Goal: Check status: Check status

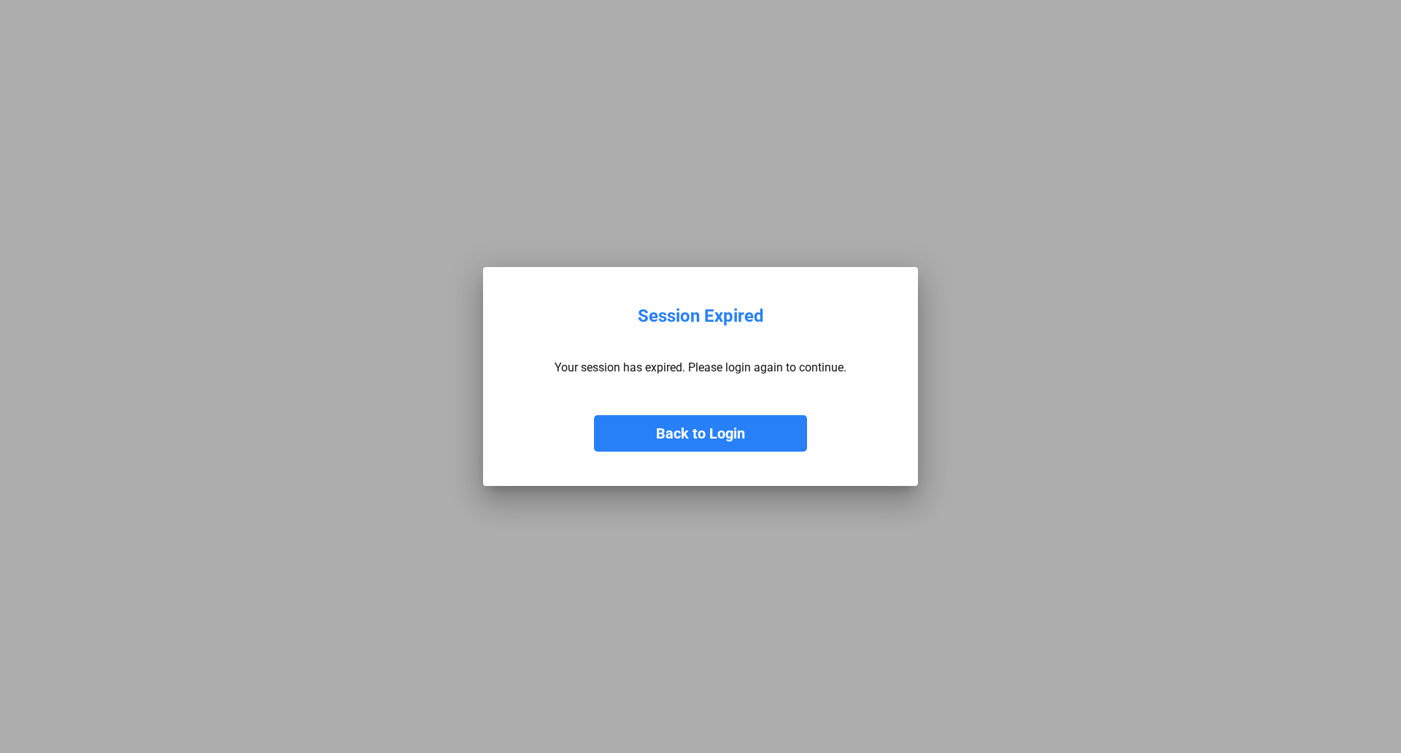
click at [691, 439] on button "Back to Login" at bounding box center [700, 433] width 213 height 36
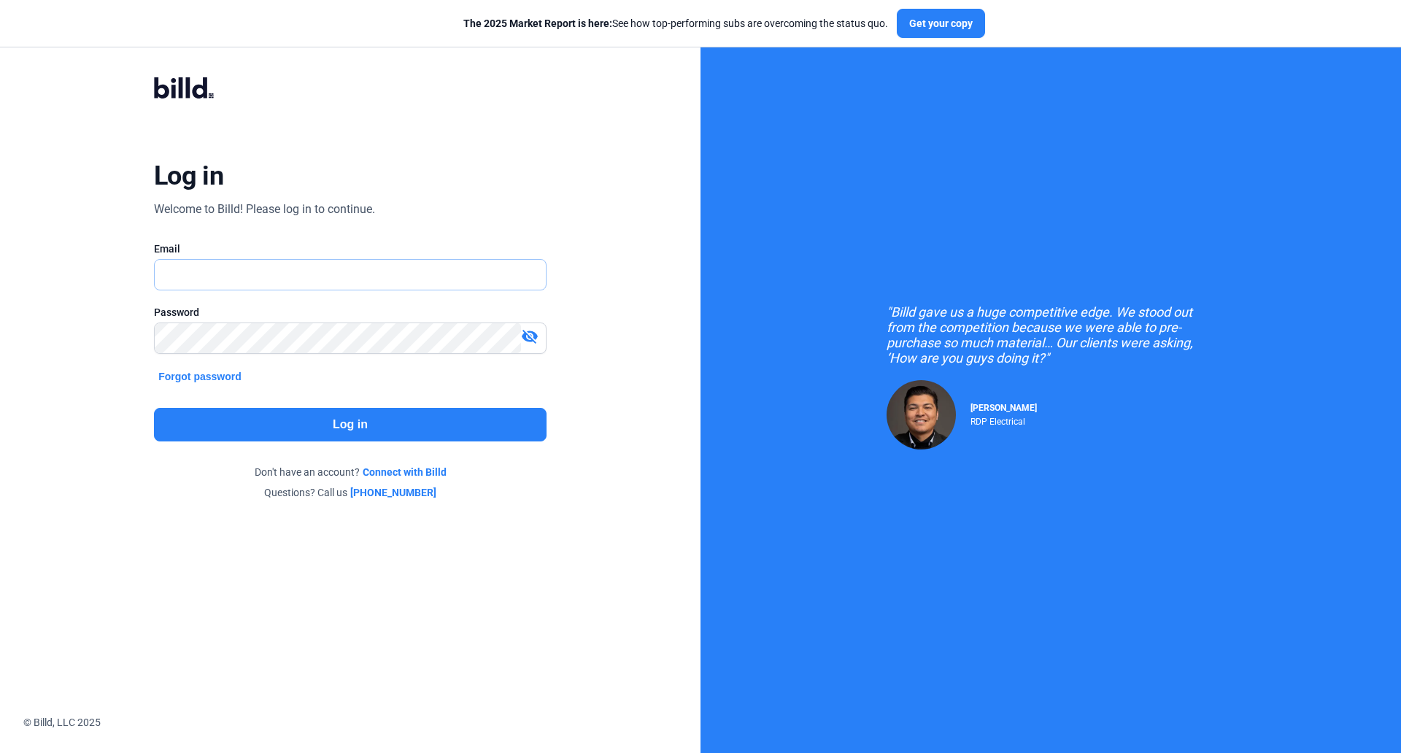
type input "[EMAIL_ADDRESS][DOMAIN_NAME]"
click at [385, 428] on button "Log in" at bounding box center [350, 425] width 393 height 34
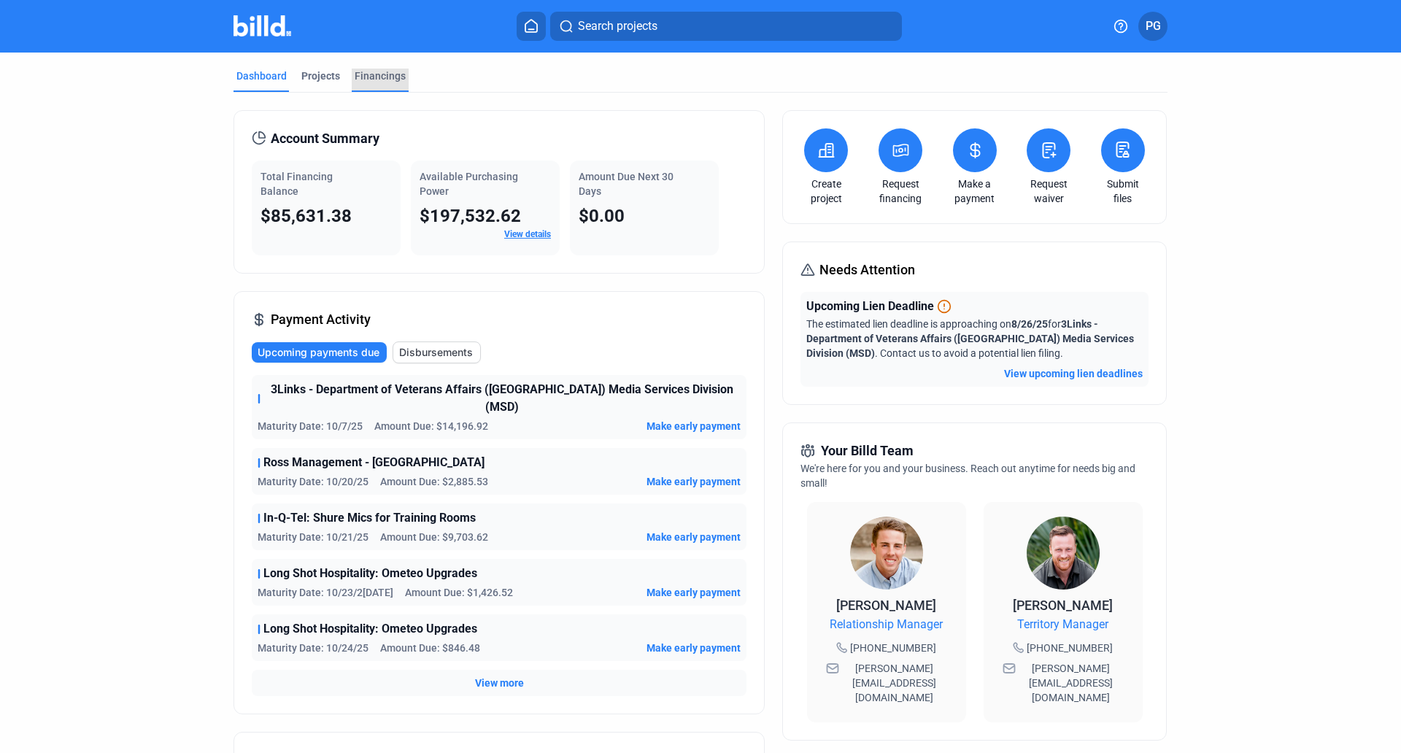
click at [373, 73] on div "Financings" at bounding box center [380, 76] width 51 height 15
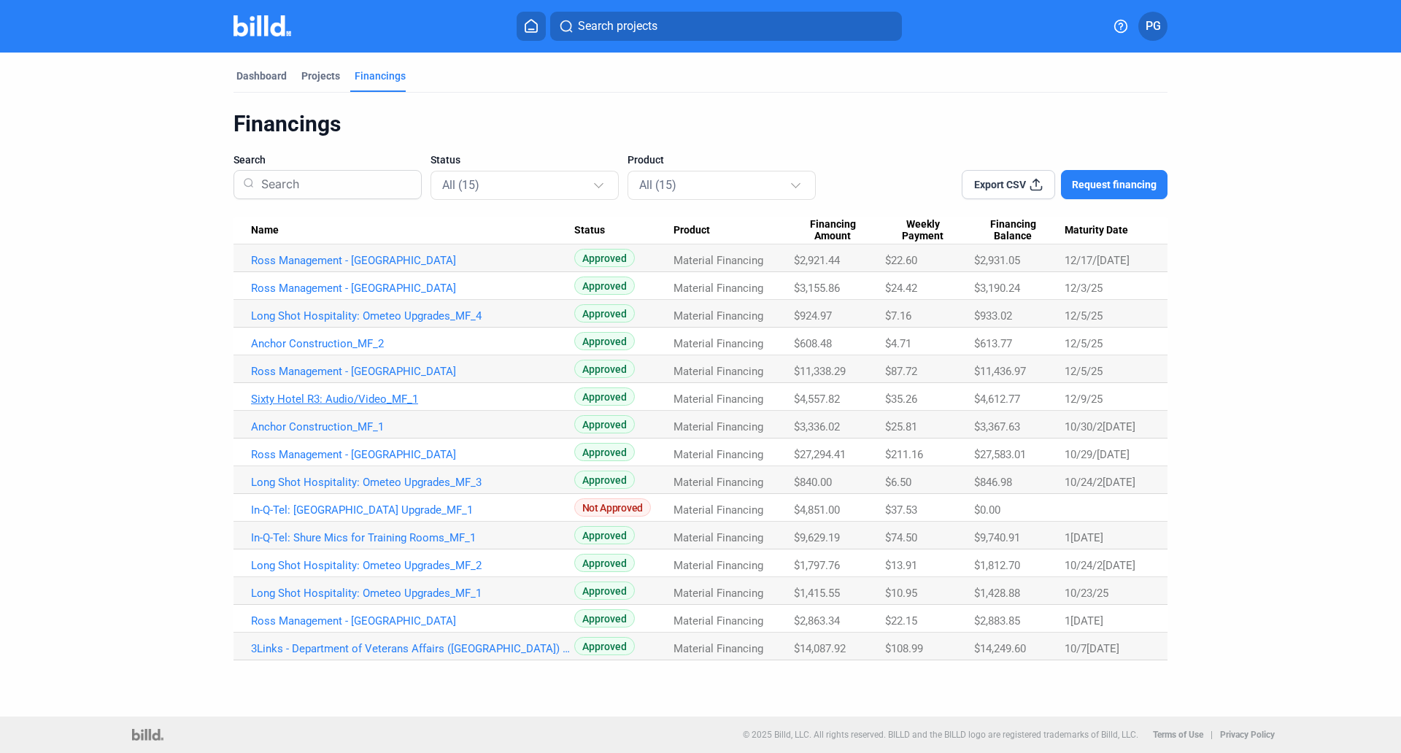
click at [385, 267] on link "Sixty Hotel R3: Audio/Video_MF_1" at bounding box center [412, 260] width 323 height 13
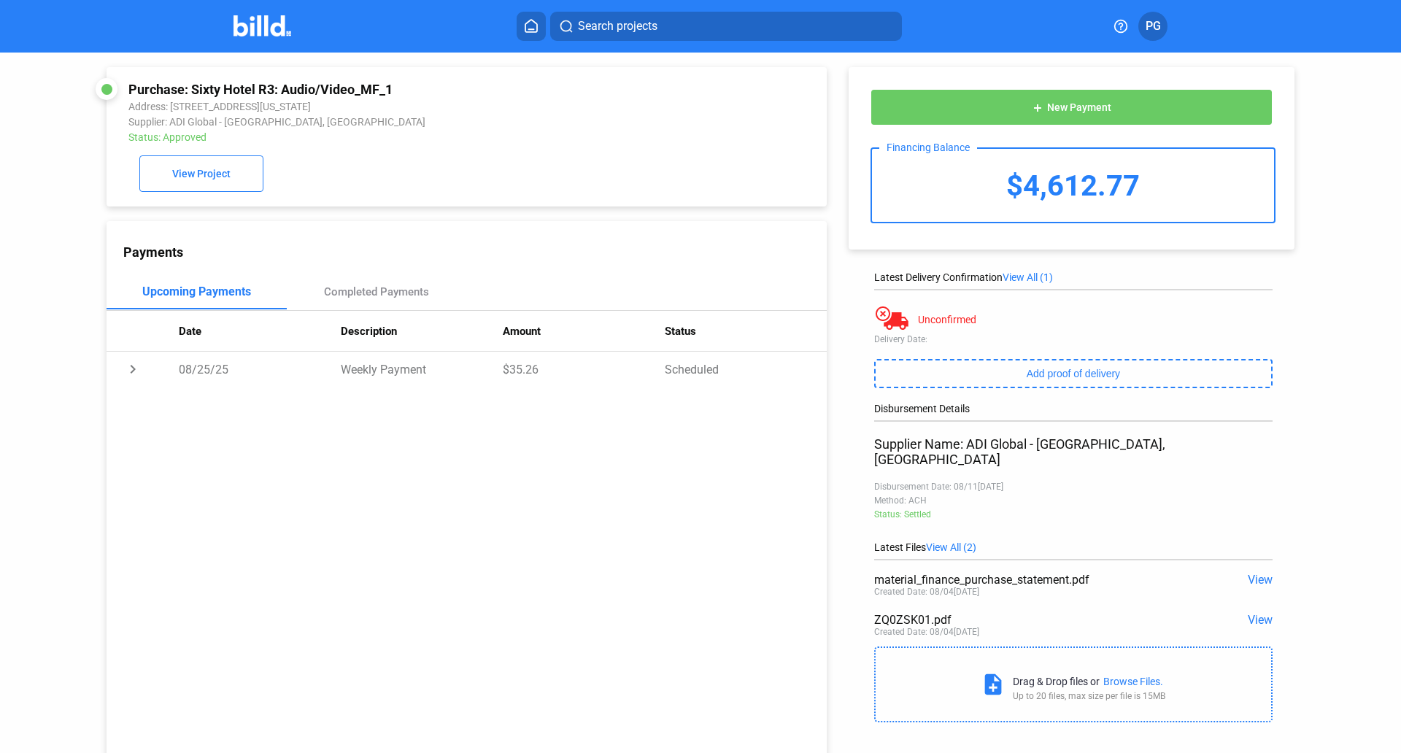
scroll to position [56, 0]
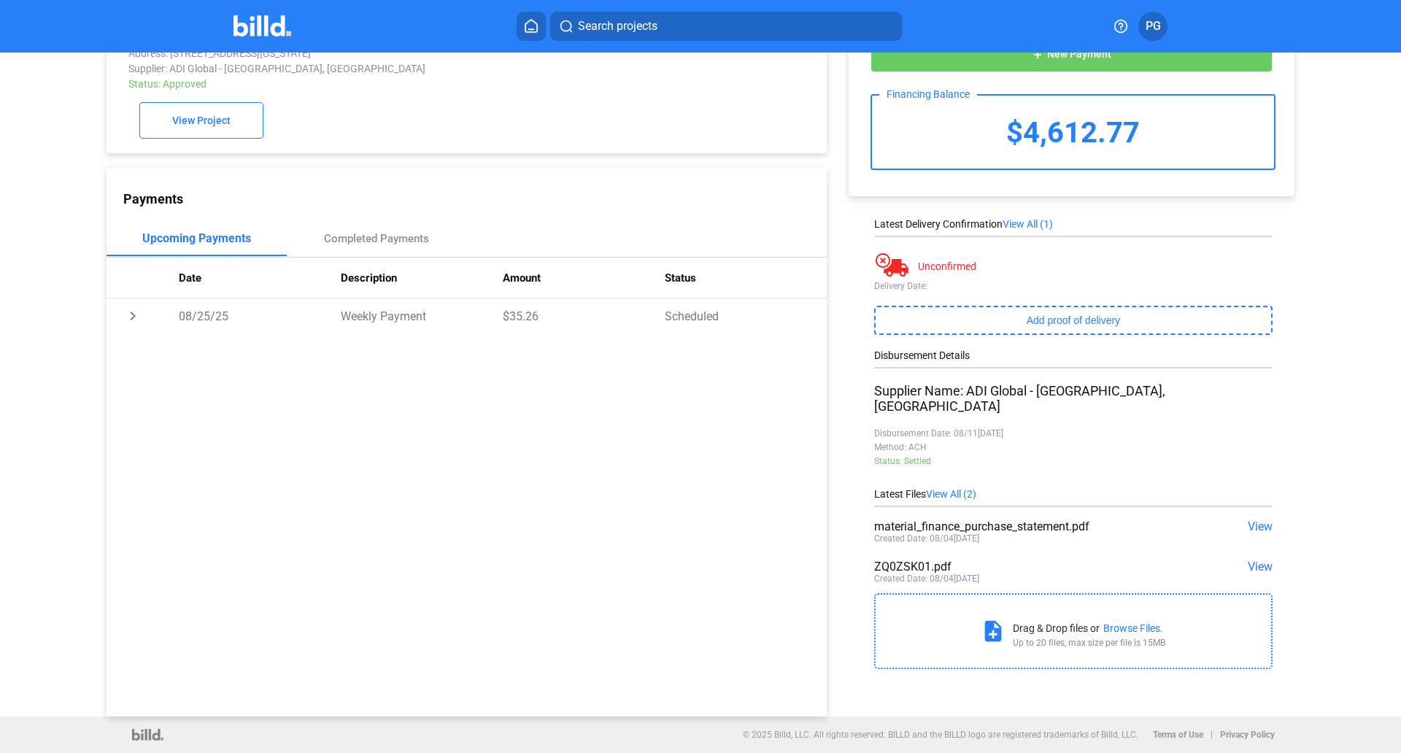
click at [1254, 520] on span "View" at bounding box center [1260, 527] width 25 height 14
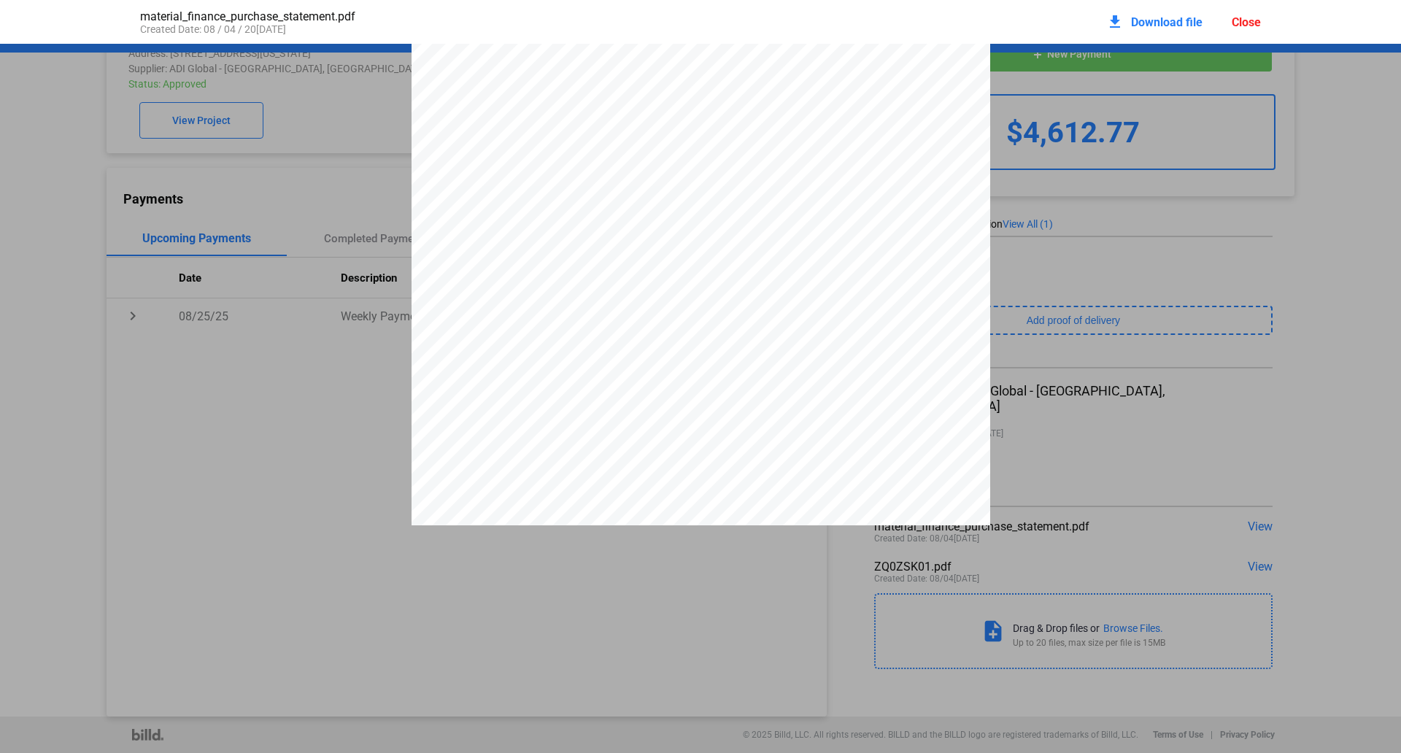
scroll to position [2553, 0]
drag, startPoint x: 869, startPoint y: 155, endPoint x: 796, endPoint y: 157, distance: 73.0
click at [796, 157] on div "                                          …" at bounding box center [701, 342] width 579 height 819
drag, startPoint x: 815, startPoint y: 158, endPoint x: 869, endPoint y: 158, distance: 54.0
click at [869, 158] on div "                                          …" at bounding box center [701, 342] width 579 height 819
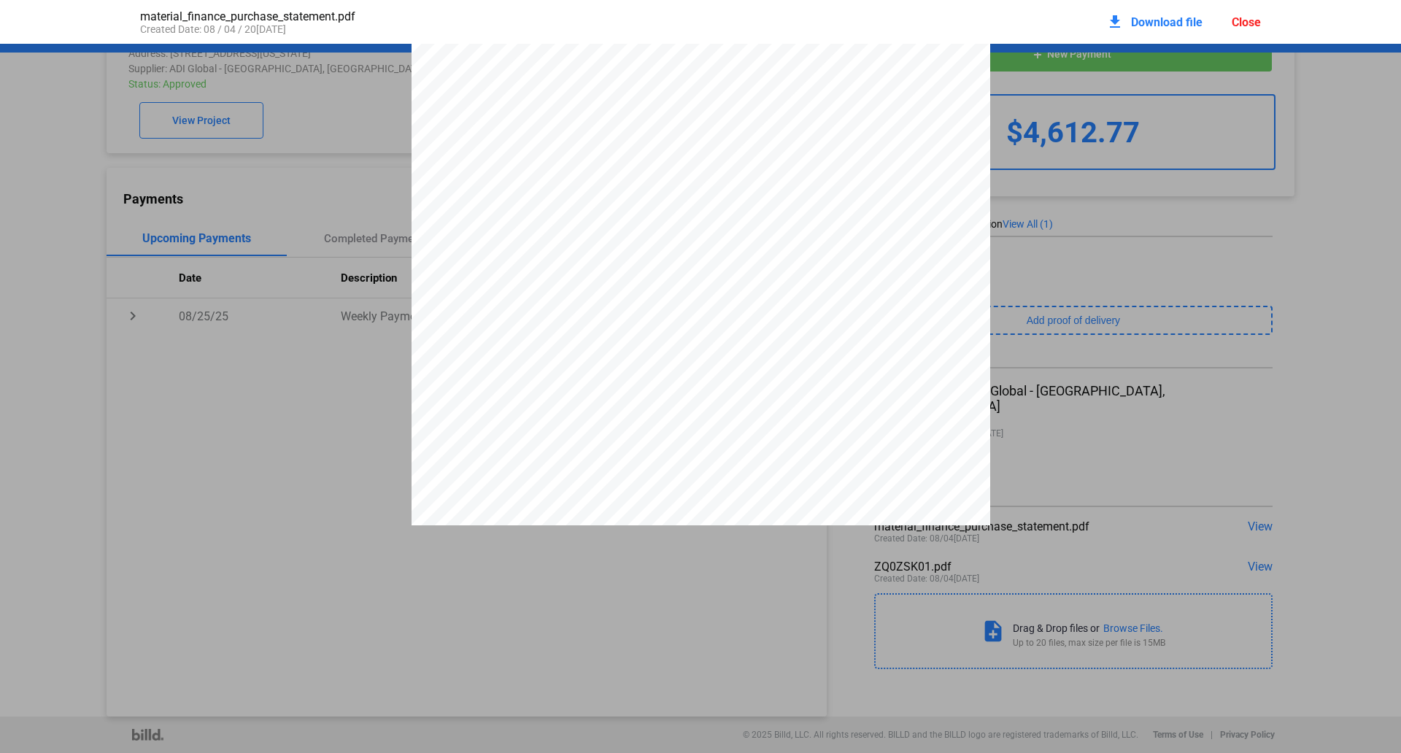
click at [849, 257] on span "N" at bounding box center [853, 274] width 9 height 161
drag, startPoint x: 1395, startPoint y: 536, endPoint x: 1358, endPoint y: 348, distance: 191.9
click at [1358, 348] on pdf-viewer "PURCHASE STATEMENT This PURCHASE STATEMENT is being executed and delivered purs…" at bounding box center [700, 345] width 1401 height 603
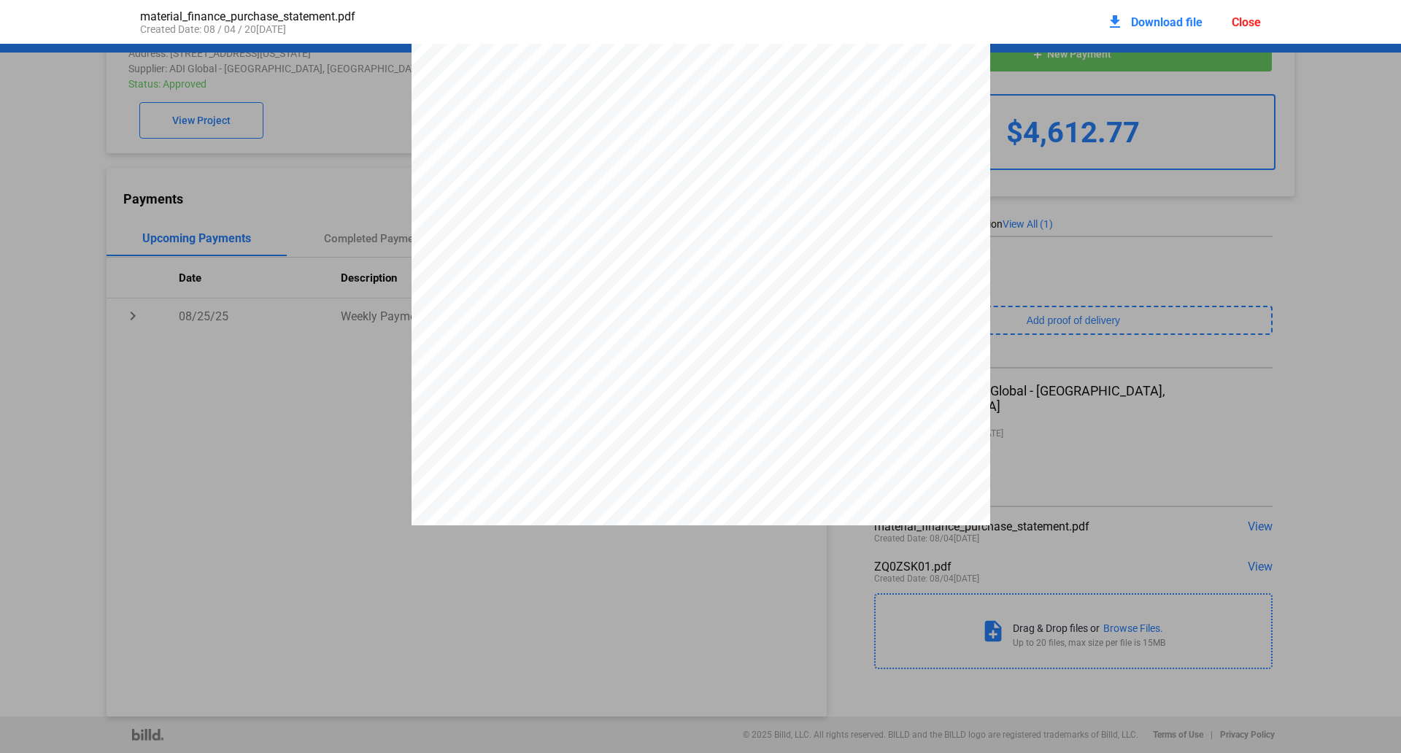
click at [855, 227] on span "M" at bounding box center [859, 262] width 9 height 161
click at [1249, 24] on div "Close" at bounding box center [1246, 22] width 29 height 14
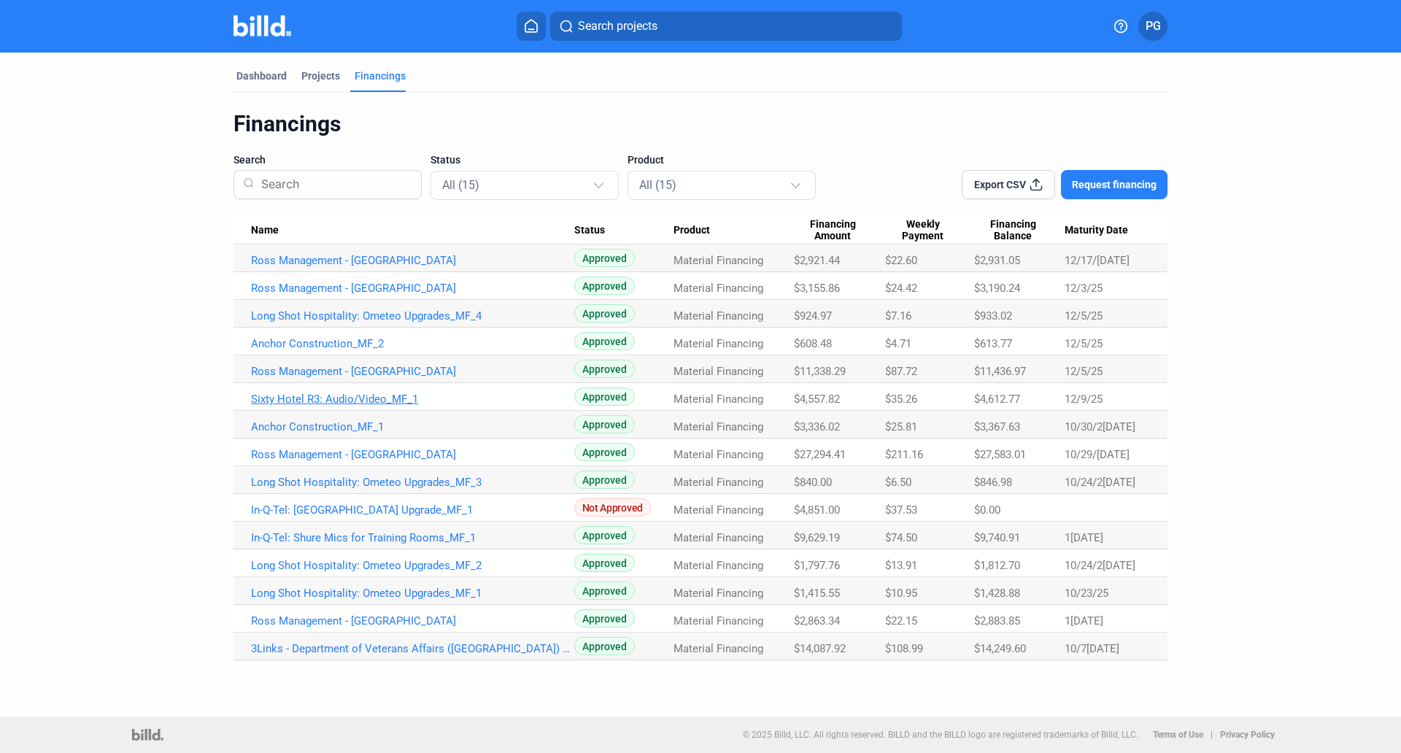
click at [380, 267] on link "Sixty Hotel R3: Audio/Video_MF_1" at bounding box center [412, 260] width 323 height 13
click at [312, 80] on div "Projects" at bounding box center [320, 76] width 39 height 15
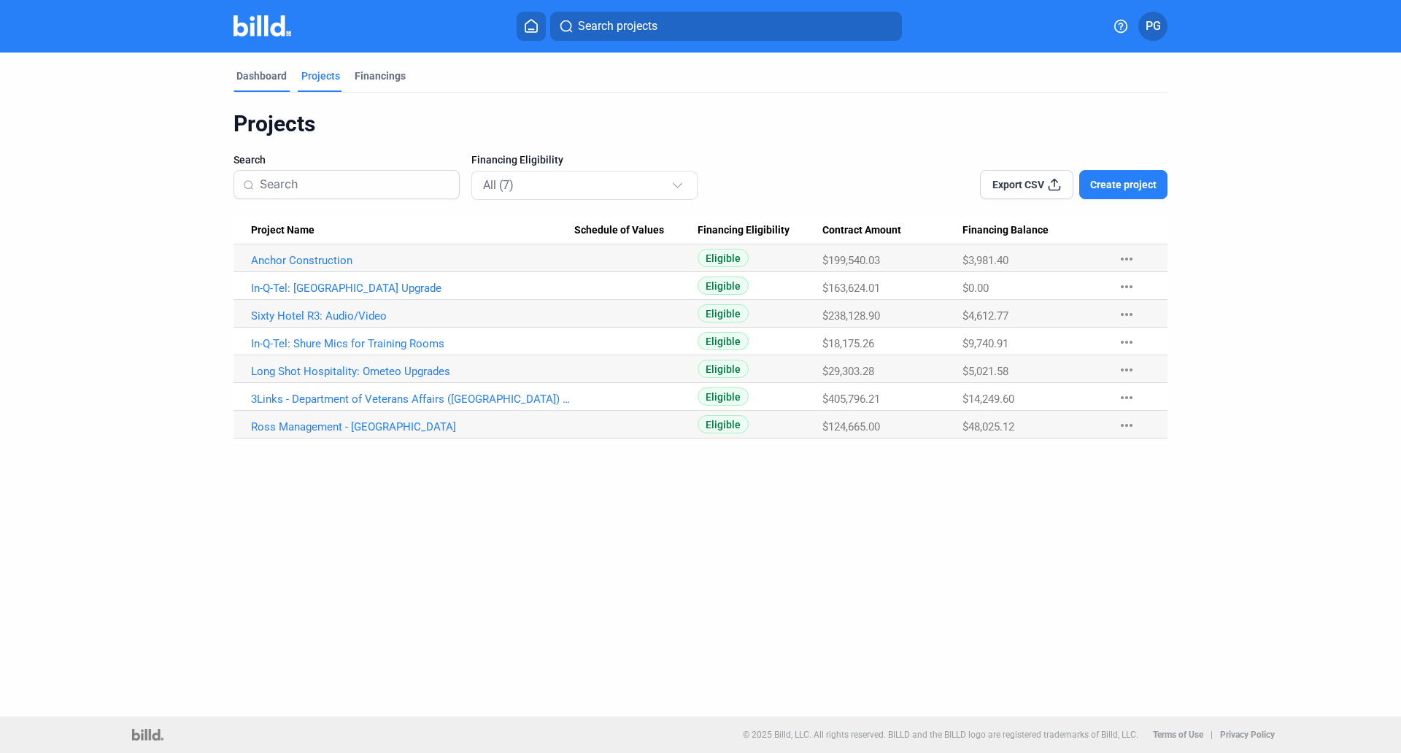
click at [267, 71] on div "Dashboard" at bounding box center [261, 76] width 50 height 15
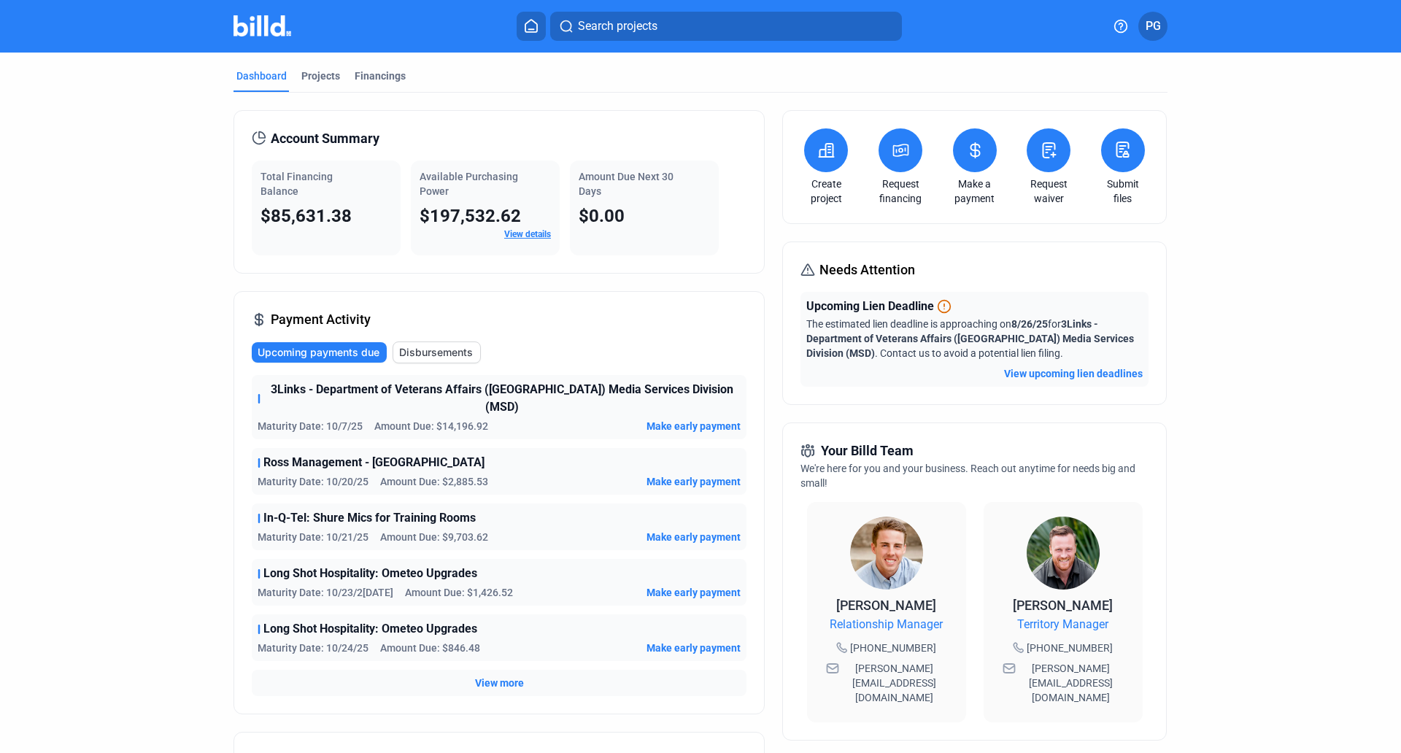
click at [1154, 27] on span "PG" at bounding box center [1153, 27] width 15 height 18
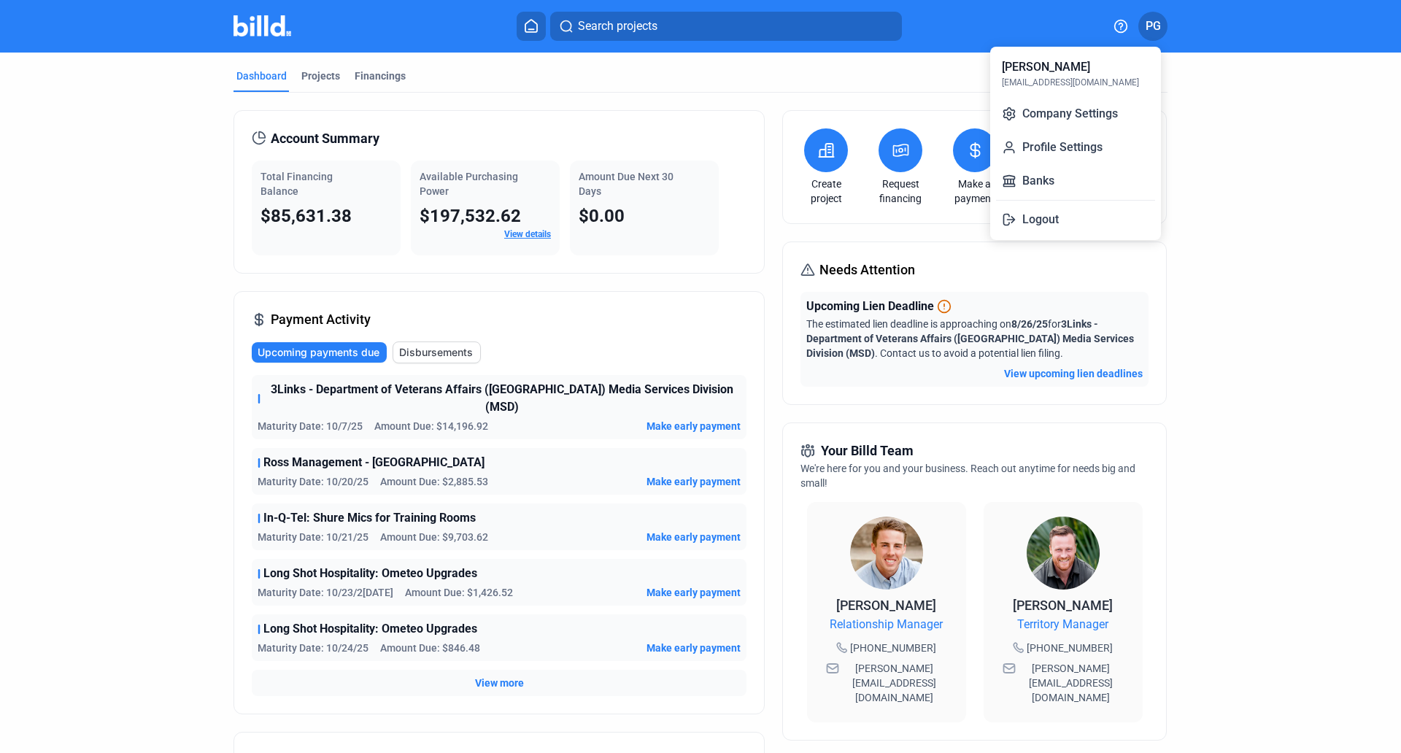
click at [1239, 207] on div at bounding box center [700, 376] width 1401 height 753
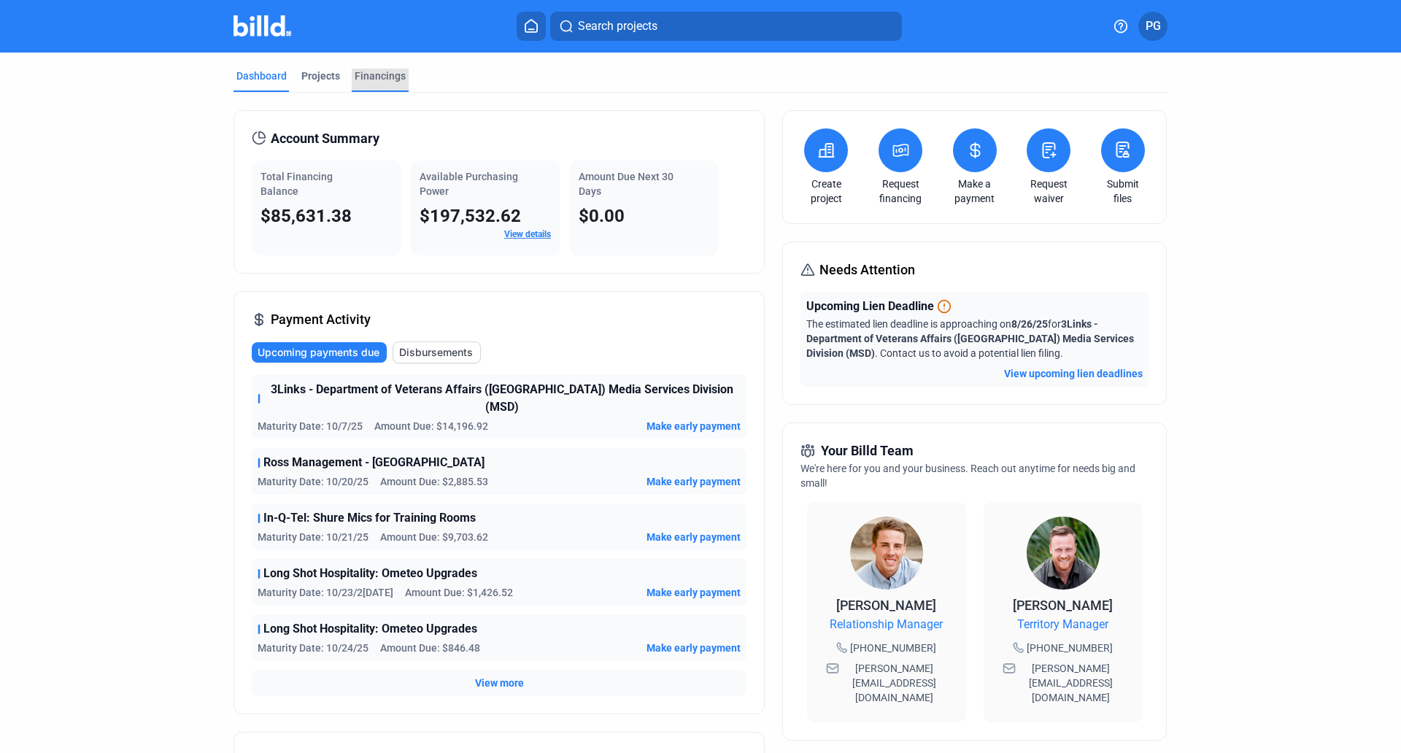
click at [382, 78] on div "Financings" at bounding box center [380, 76] width 51 height 15
